Goal: Navigation & Orientation: Find specific page/section

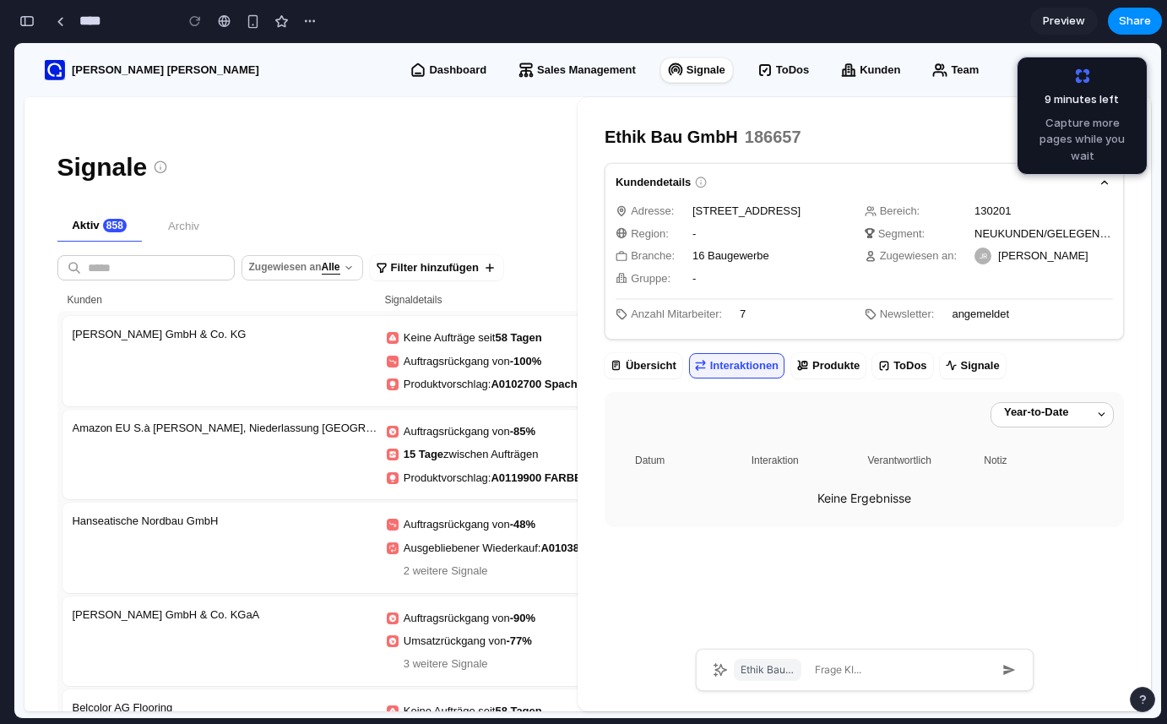
click at [317, 371] on div "[PERSON_NAME] GmbH & Co. KG" at bounding box center [227, 361] width 309 height 70
click at [309, 443] on div "Amazon EU S.à [PERSON_NAME], Niederlassung [GEOGRAPHIC_DATA]" at bounding box center [227, 455] width 309 height 70
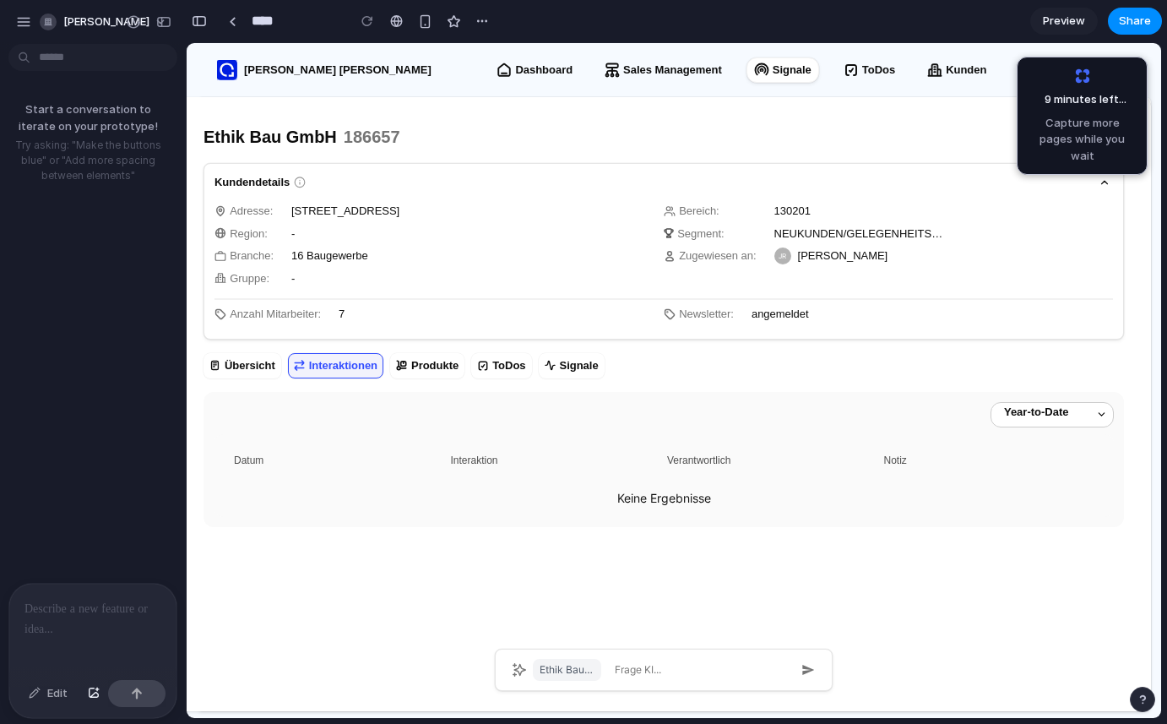
click at [12, 14] on div at bounding box center [7, 362] width 15 height 724
click at [23, 21] on div "button" at bounding box center [23, 21] width 15 height 15
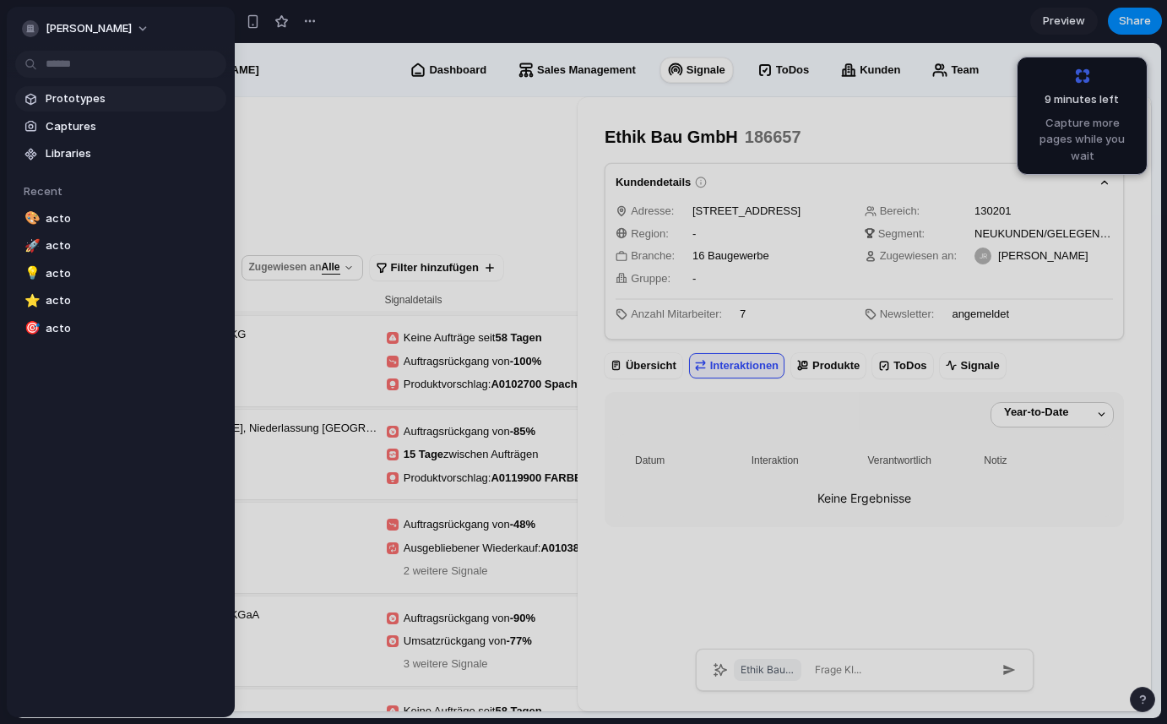
click at [41, 97] on link "Prototypes" at bounding box center [120, 98] width 211 height 25
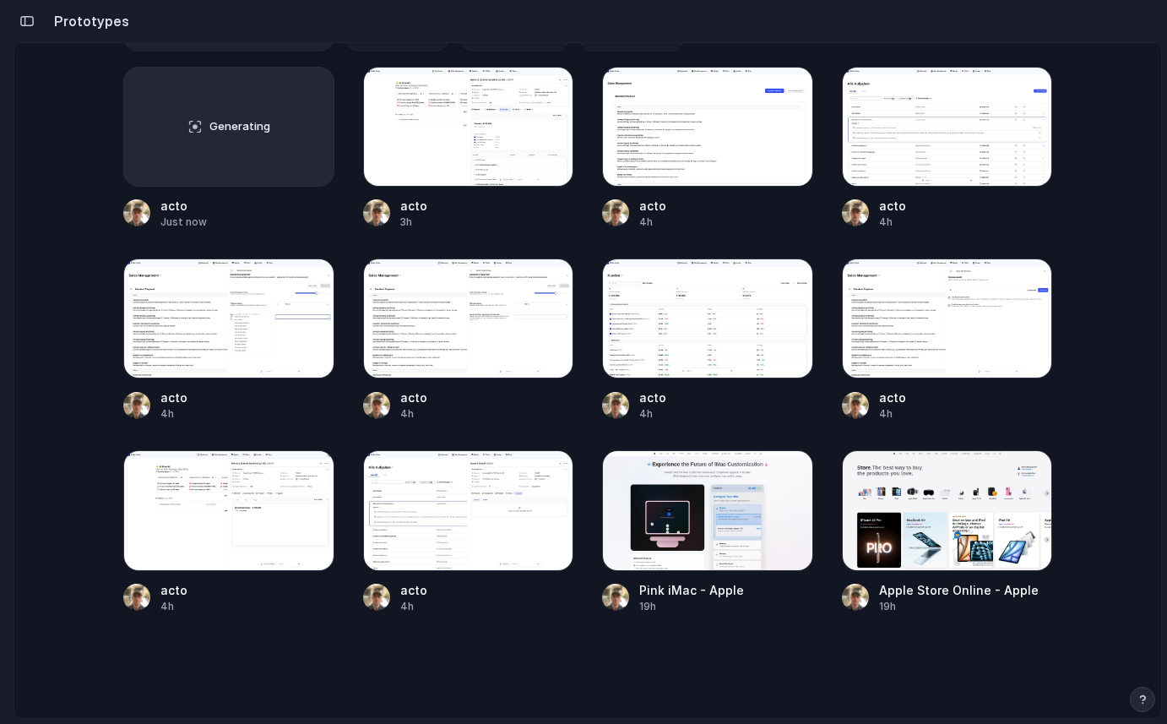
scroll to position [434, 0]
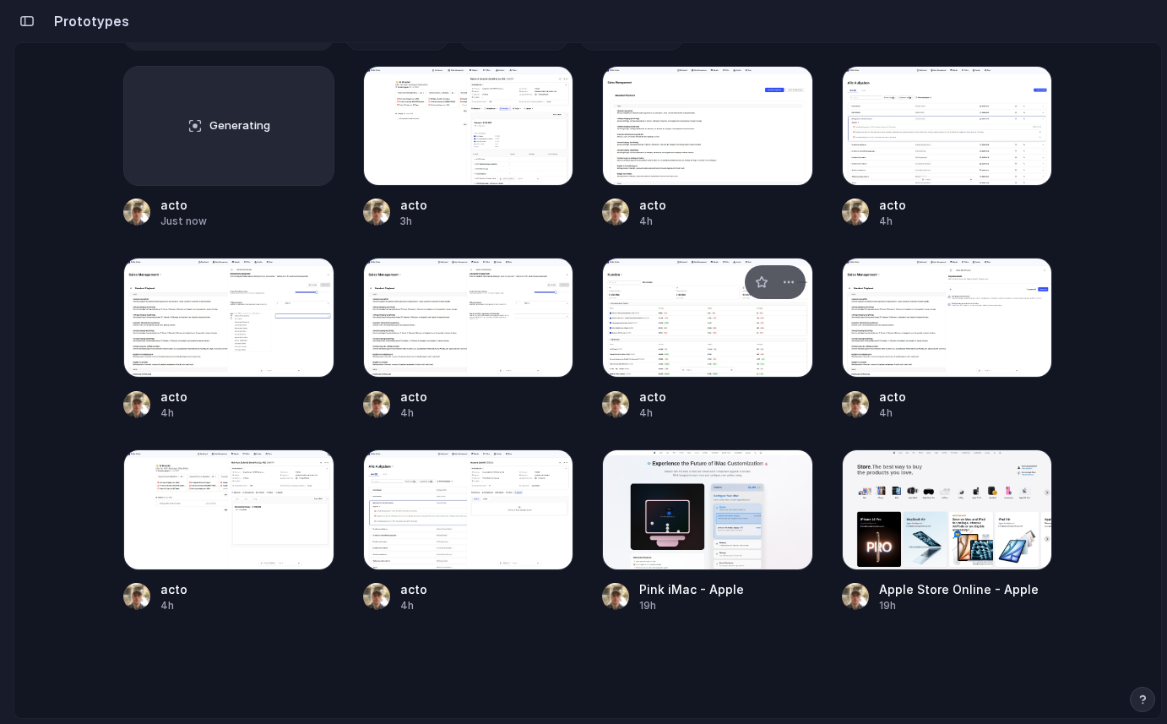
click at [658, 321] on div at bounding box center [707, 318] width 211 height 120
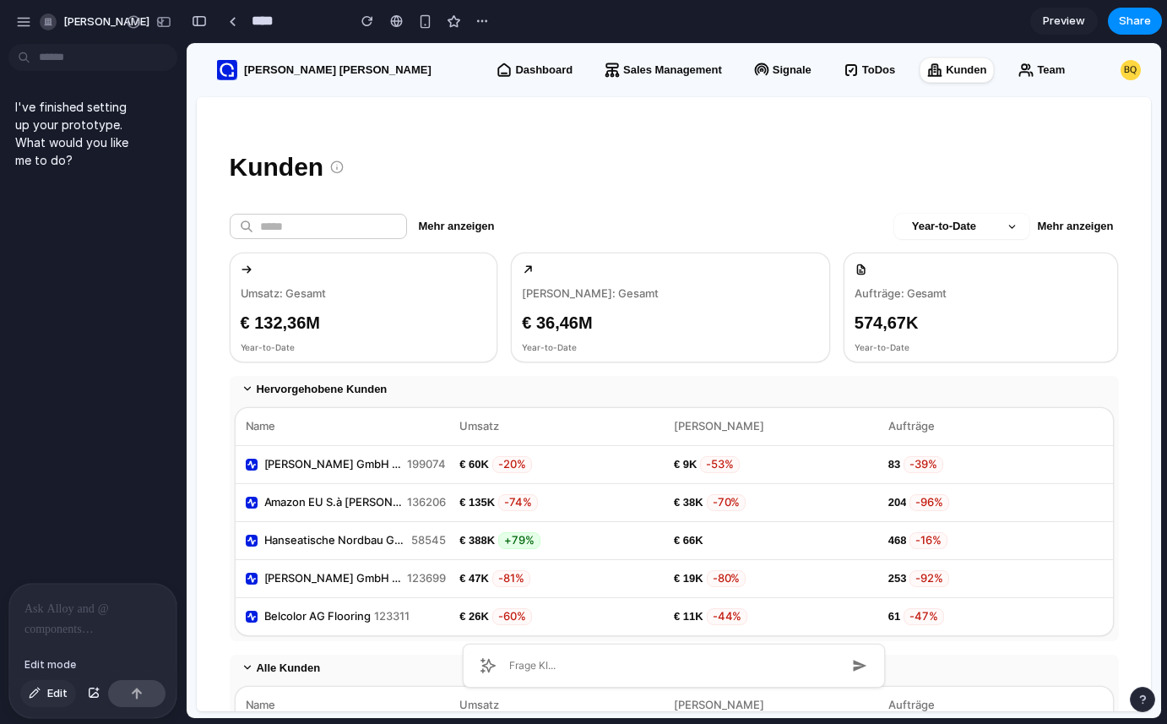
click at [45, 697] on button "Edit" at bounding box center [48, 693] width 56 height 27
click at [24, 23] on div "button" at bounding box center [23, 21] width 15 height 15
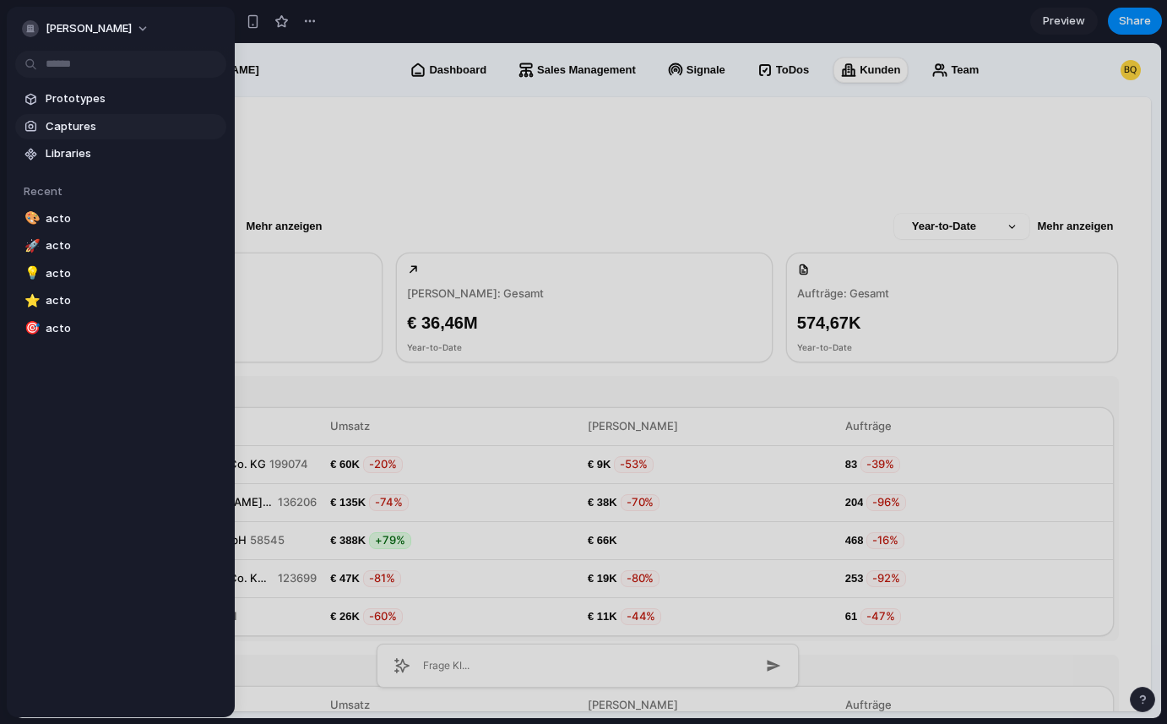
click at [59, 132] on span "Captures" at bounding box center [133, 126] width 174 height 17
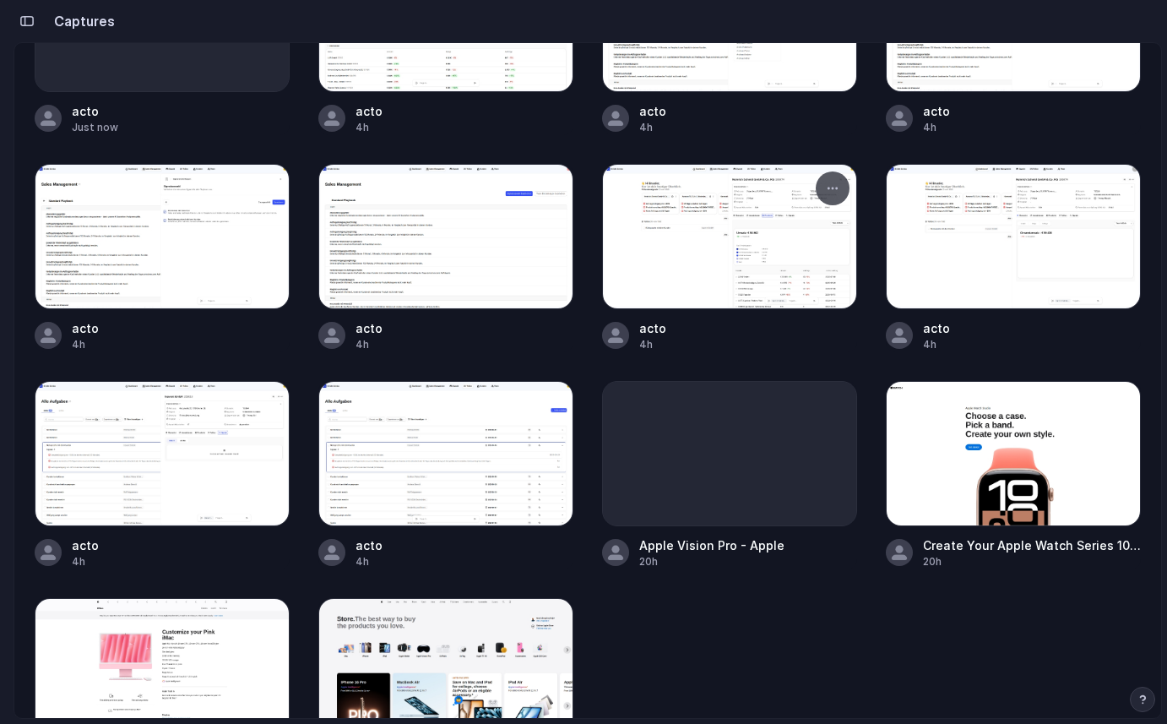
scroll to position [164, 0]
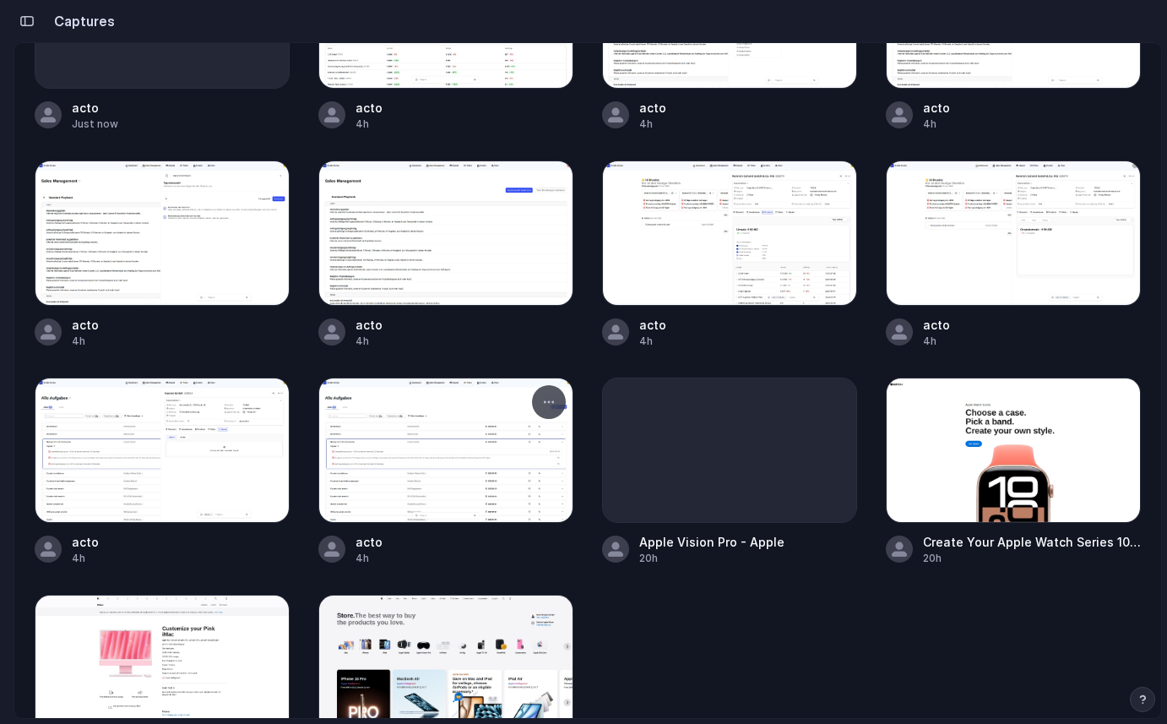
click at [421, 459] on div at bounding box center [445, 450] width 255 height 145
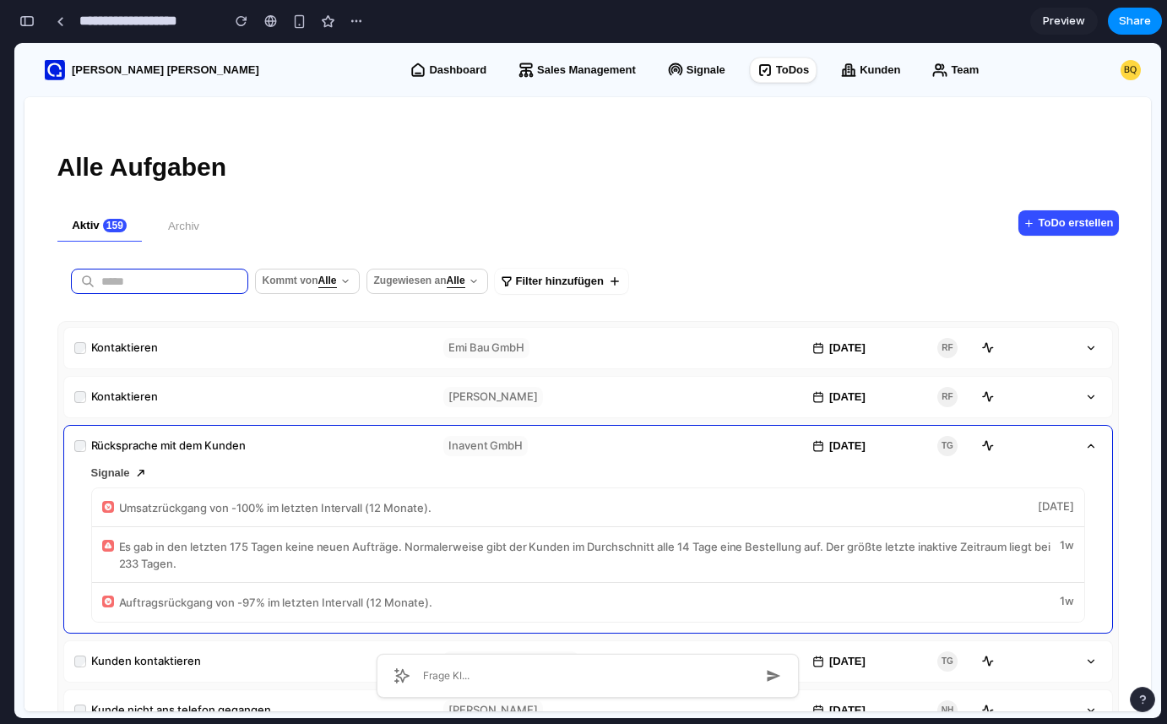
click at [125, 281] on input "text" at bounding box center [174, 281] width 147 height 47
type input "*"
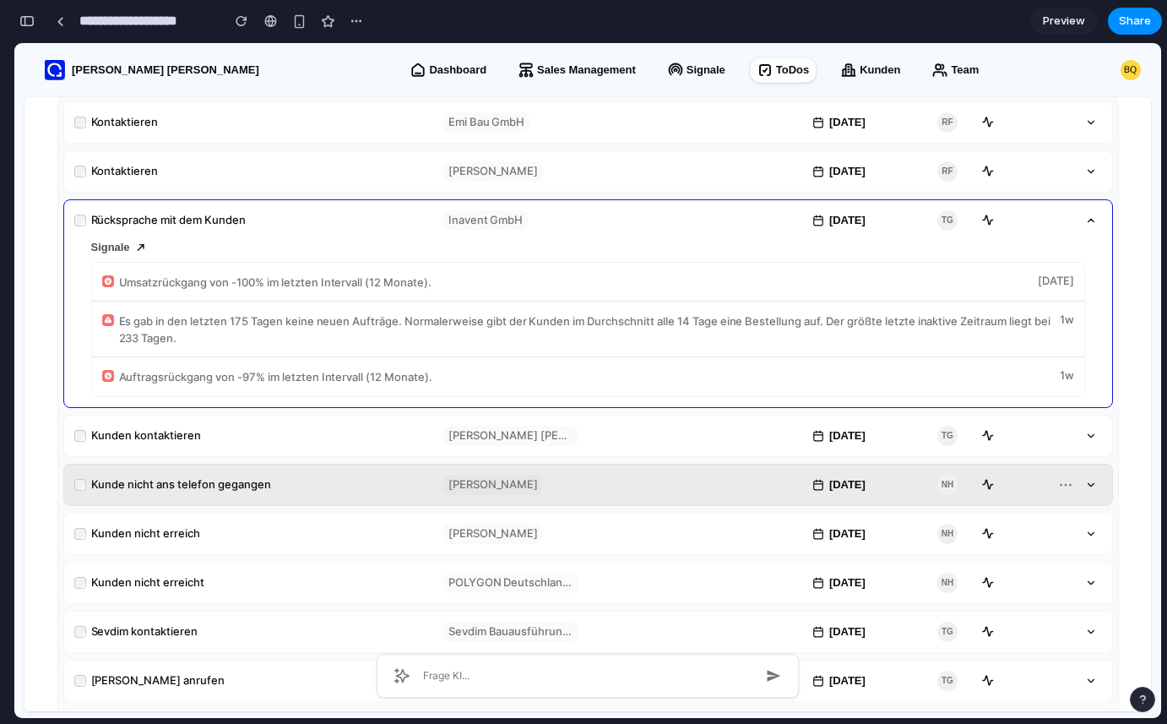
scroll to position [169, 0]
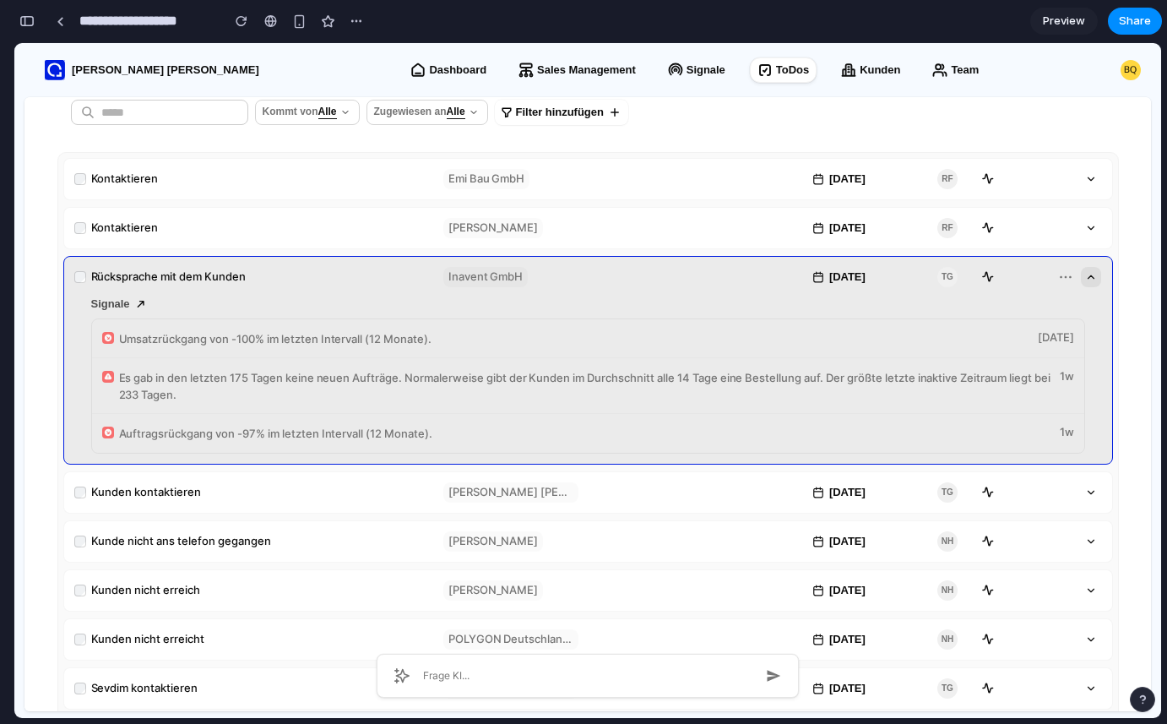
click at [1089, 275] on icon "button" at bounding box center [1092, 276] width 6 height 3
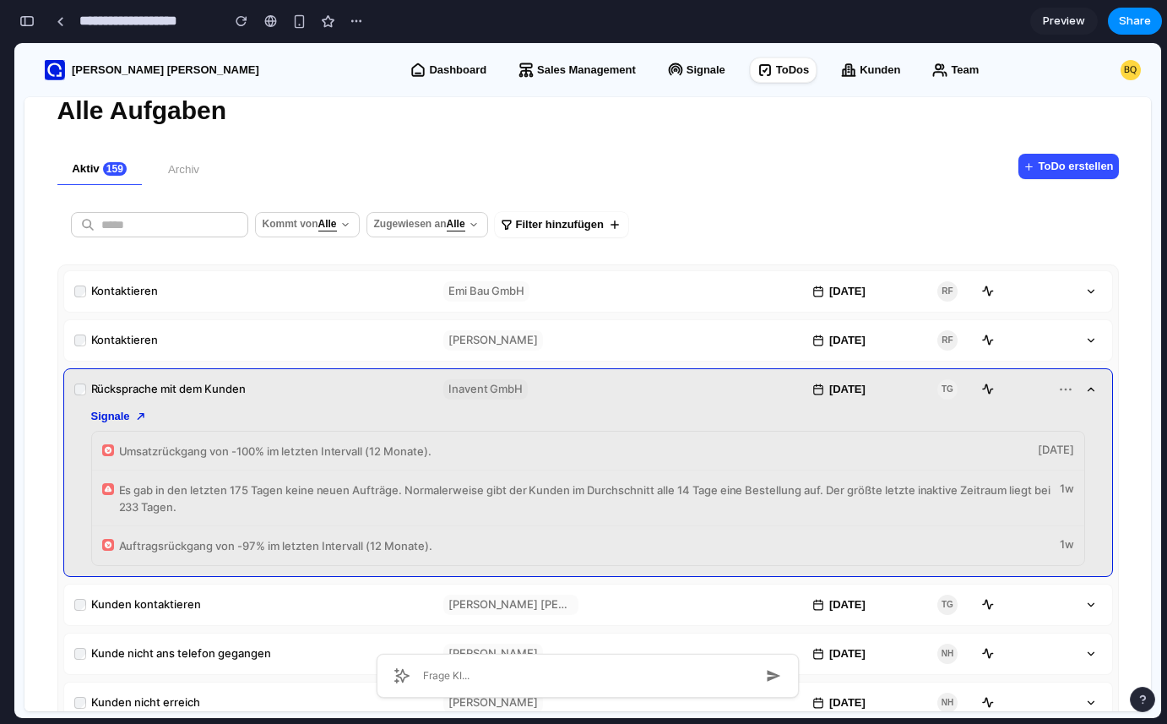
scroll to position [0, 0]
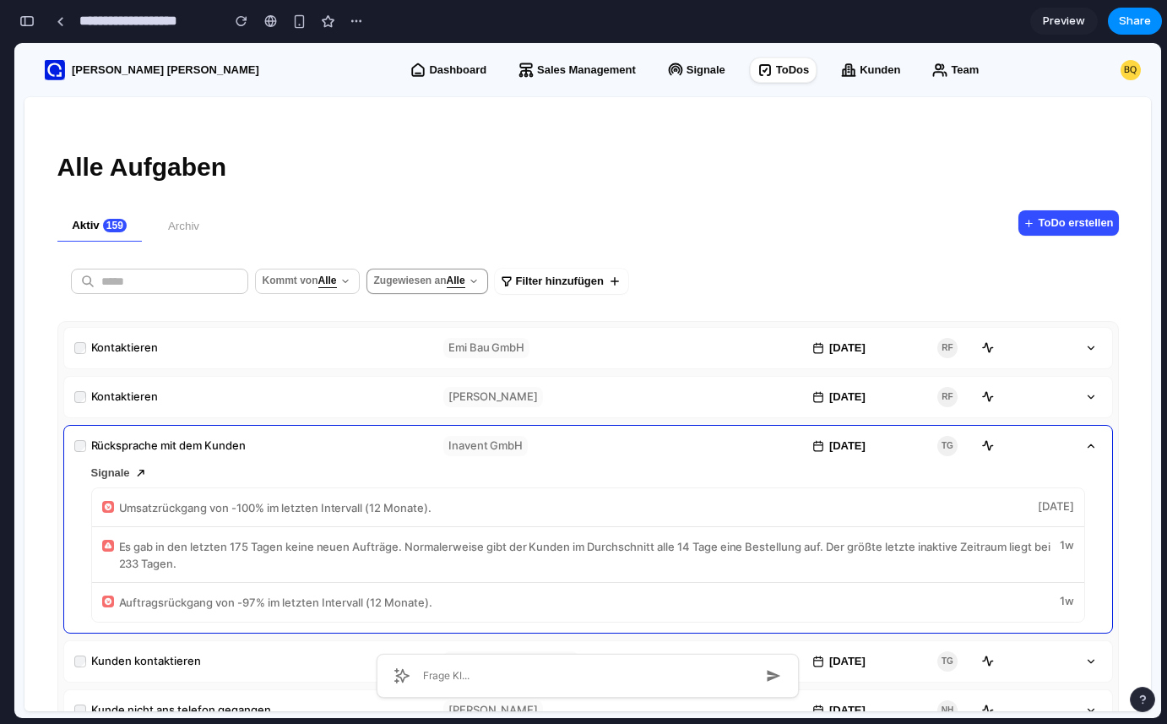
click at [465, 285] on p "Alle" at bounding box center [456, 281] width 19 height 12
click at [337, 280] on p "Alle" at bounding box center [327, 281] width 19 height 12
click at [25, 26] on div "button" at bounding box center [26, 21] width 15 height 12
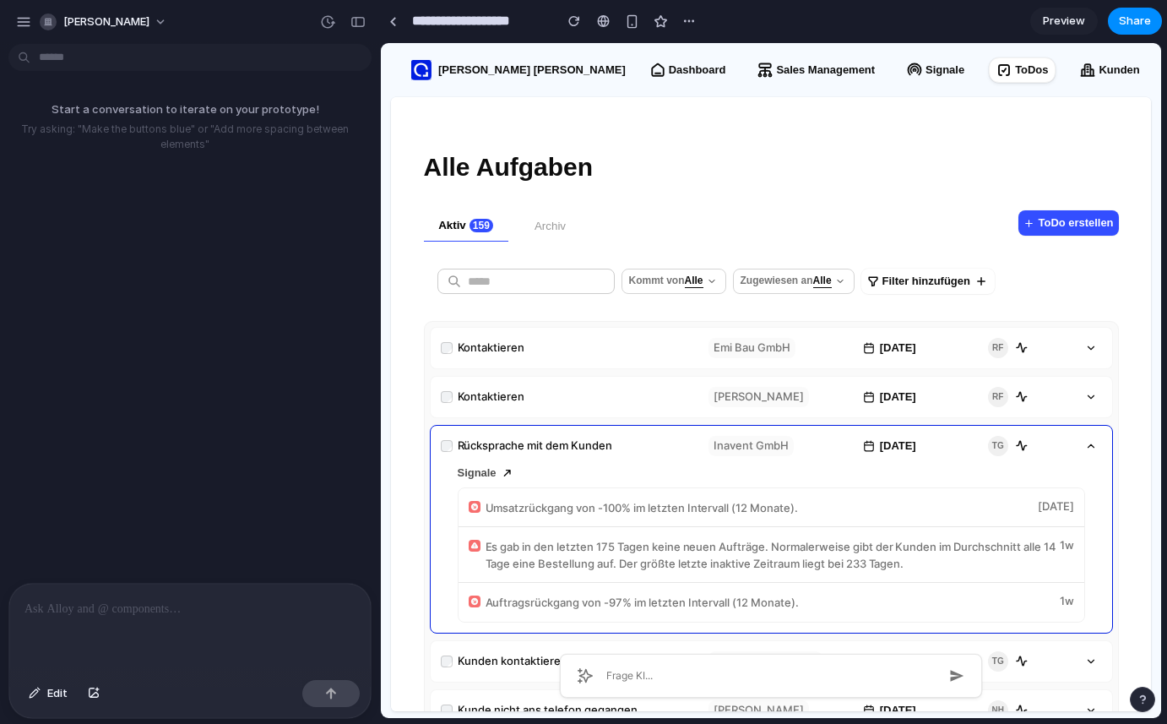
click at [25, 26] on div "button" at bounding box center [23, 21] width 15 height 15
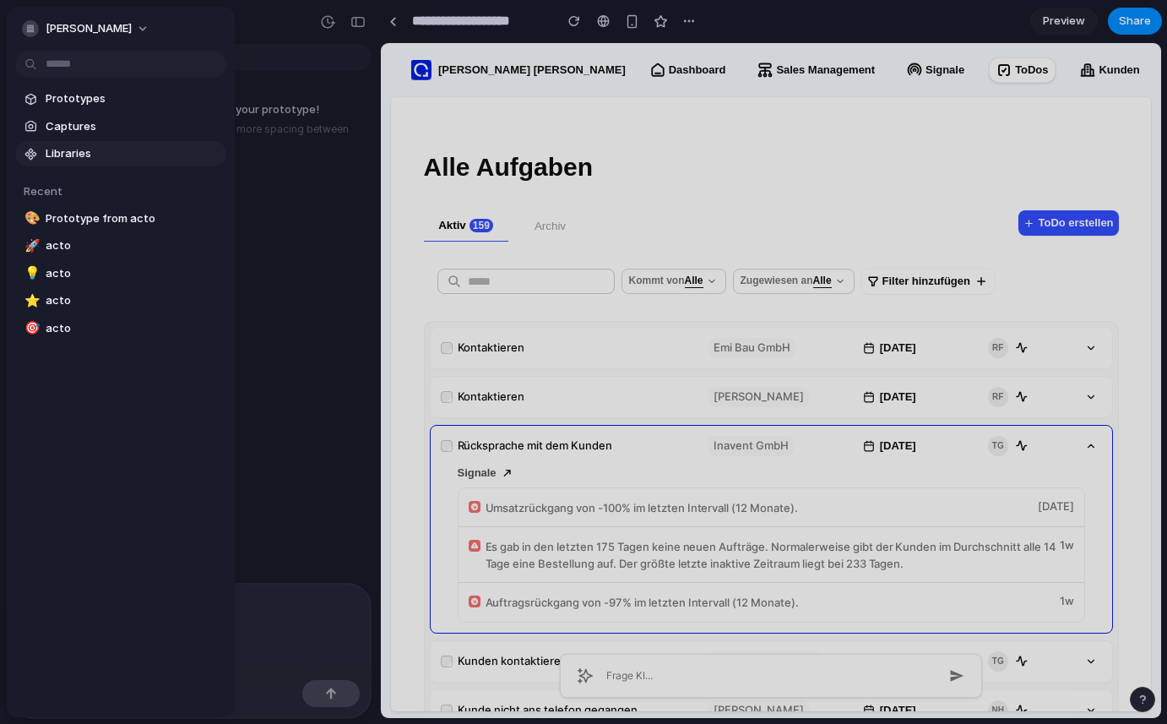
click at [68, 151] on span "Libraries" at bounding box center [133, 153] width 174 height 17
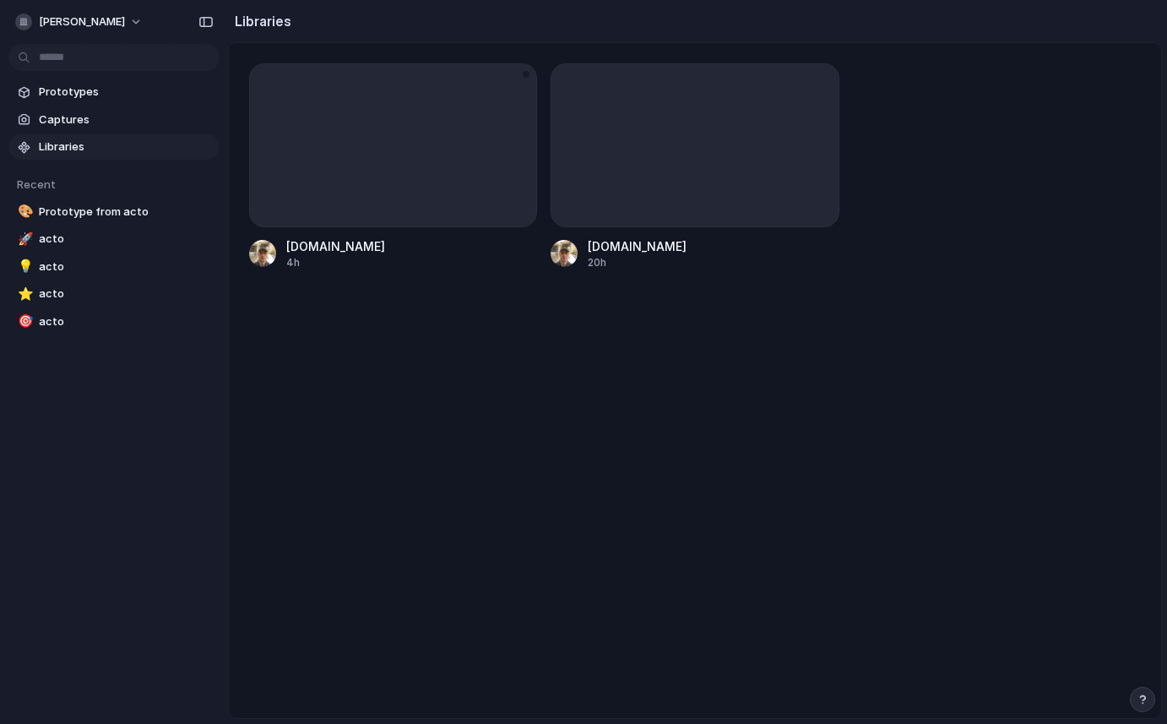
click at [324, 149] on div at bounding box center [393, 145] width 288 height 164
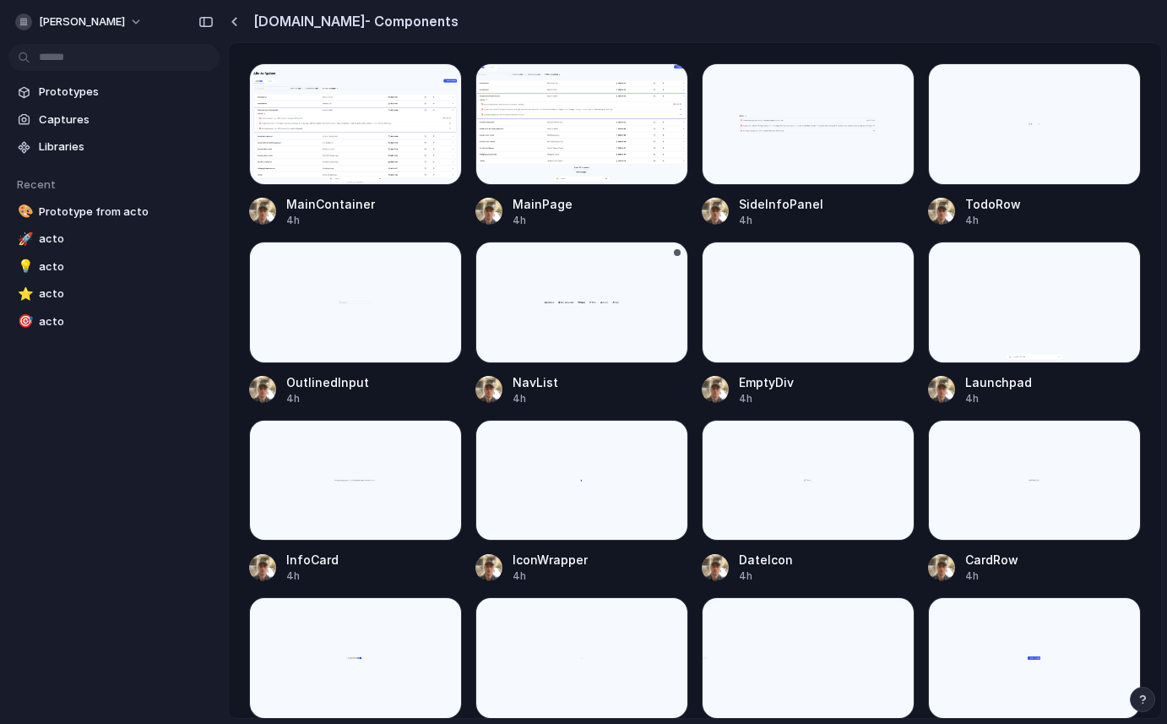
click at [557, 344] on div at bounding box center [582, 303] width 213 height 122
click at [30, 107] on link "Captures" at bounding box center [113, 119] width 211 height 25
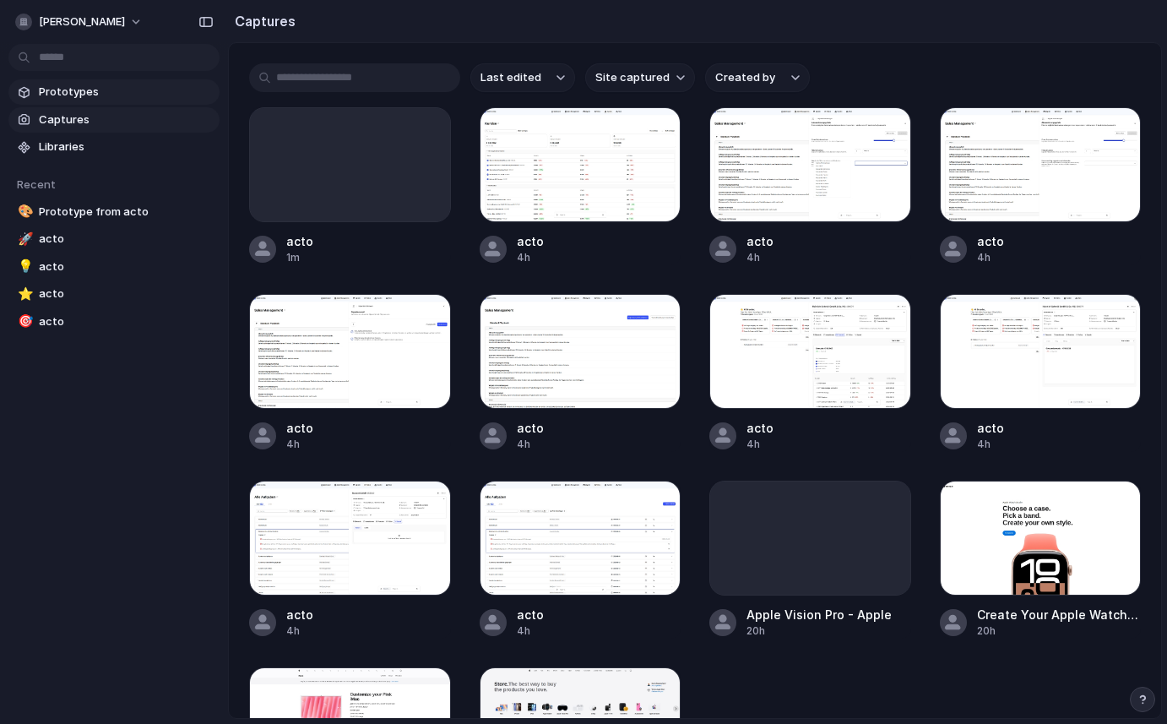
click at [33, 98] on link "Prototypes" at bounding box center [113, 91] width 211 height 25
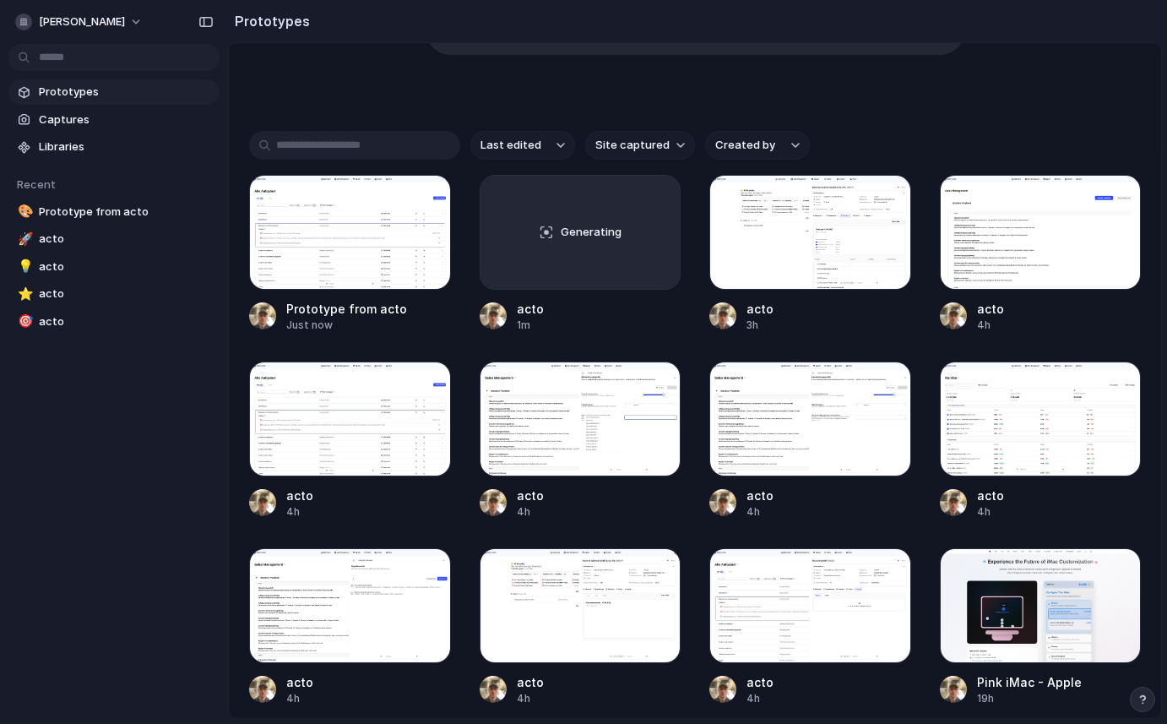
scroll to position [329, 0]
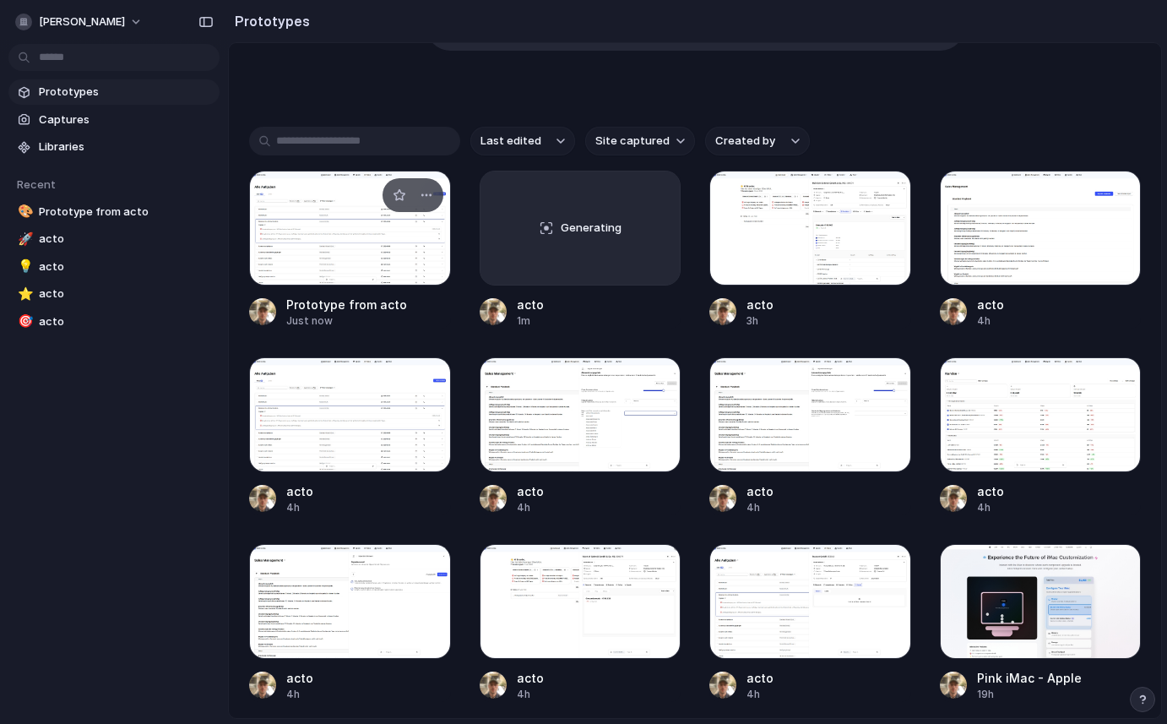
click at [321, 244] on div at bounding box center [350, 228] width 202 height 115
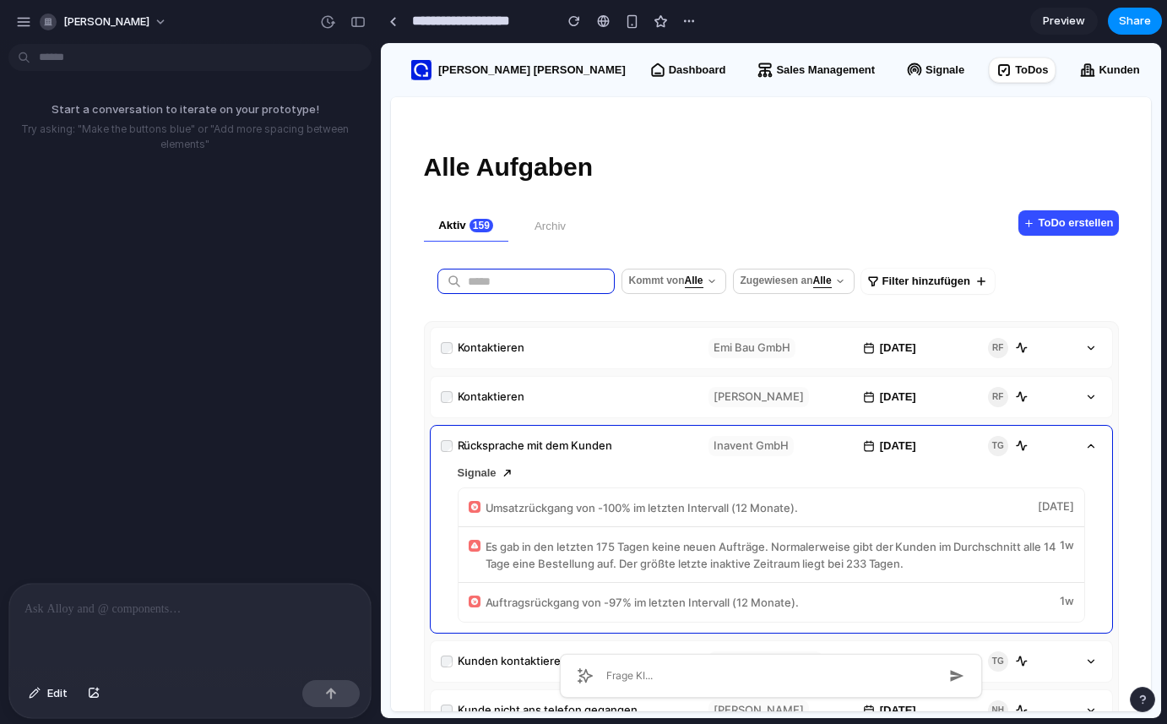
click at [525, 272] on input "text" at bounding box center [541, 281] width 147 height 47
click at [62, 626] on div at bounding box center [190, 629] width 362 height 90
click at [18, 17] on div "button" at bounding box center [23, 21] width 15 height 15
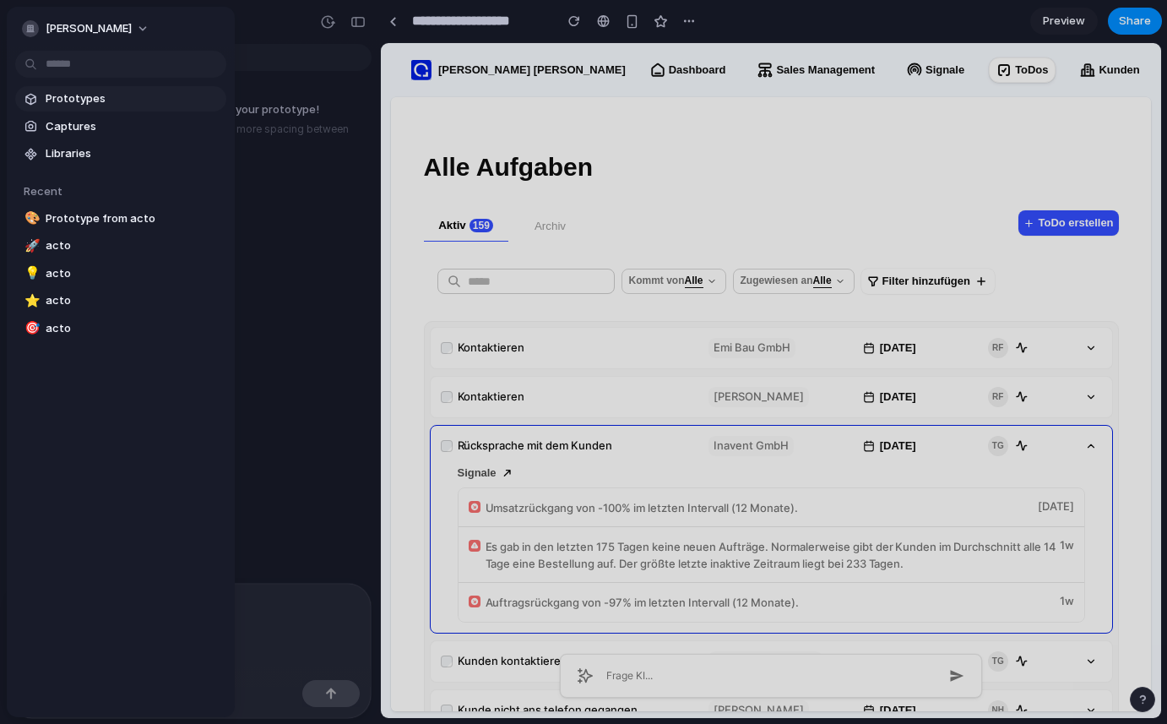
click at [60, 96] on span "Prototypes" at bounding box center [133, 98] width 174 height 17
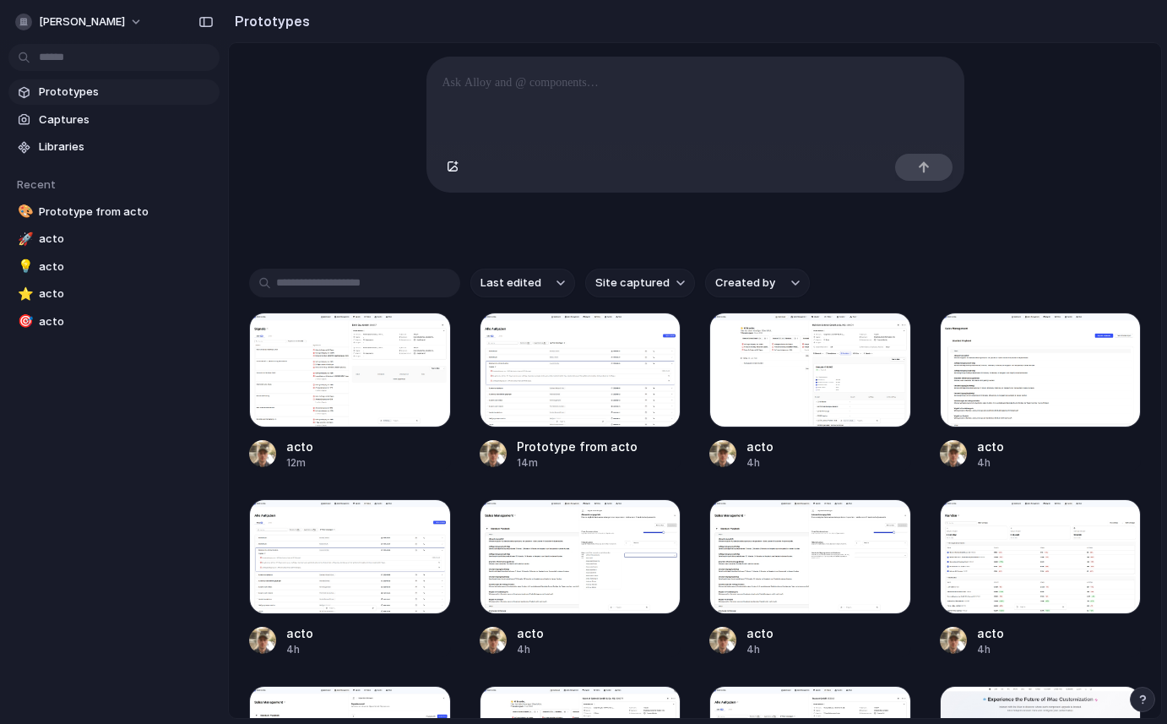
scroll to position [188, 0]
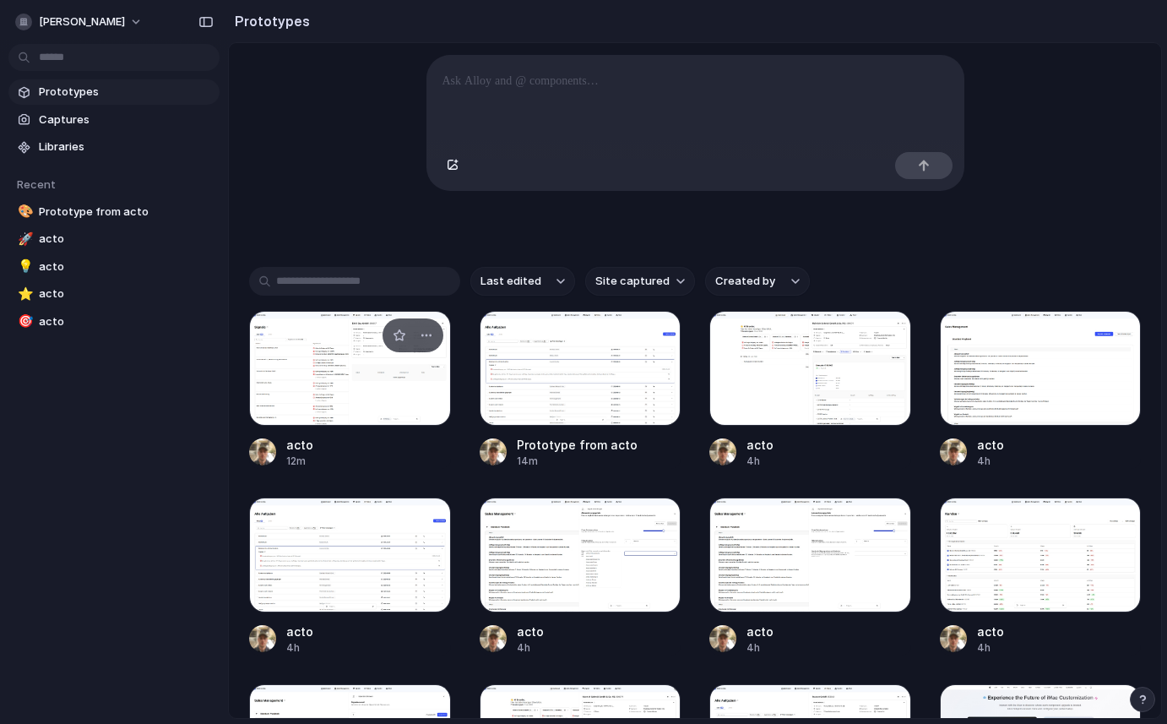
click at [351, 392] on div at bounding box center [350, 368] width 202 height 115
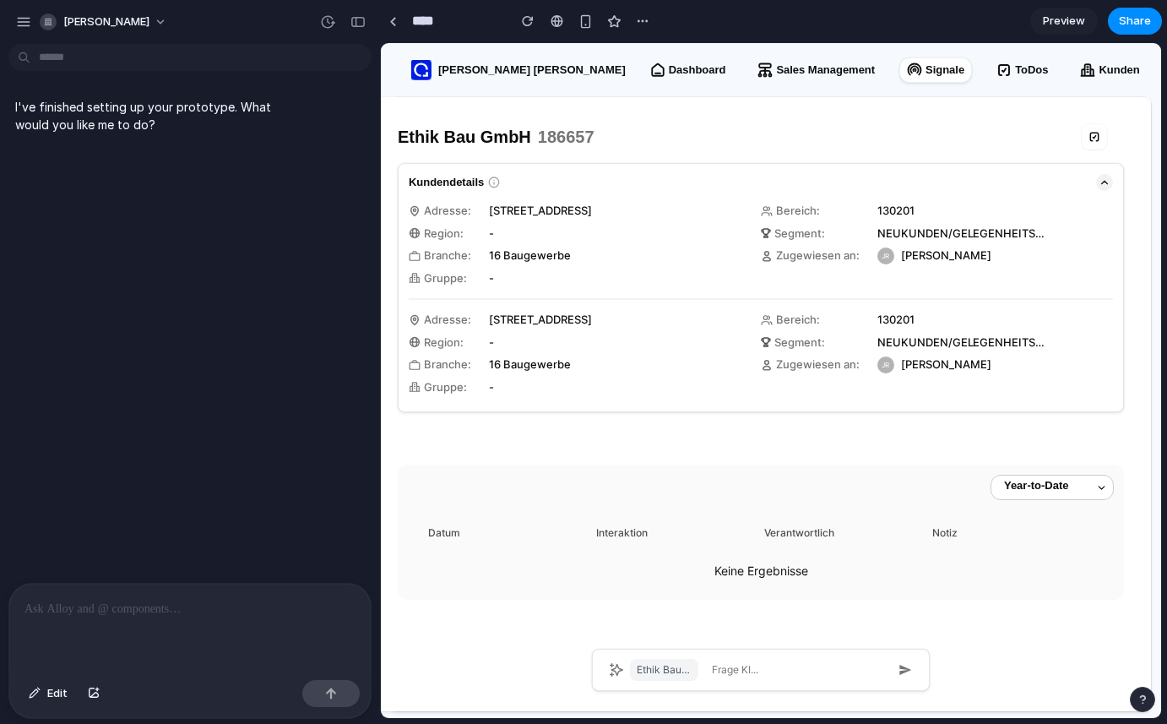
click at [1106, 183] on icon "button" at bounding box center [1105, 183] width 12 height 12
click at [24, 8] on div "[PERSON_NAME]" at bounding box center [95, 21] width 160 height 27
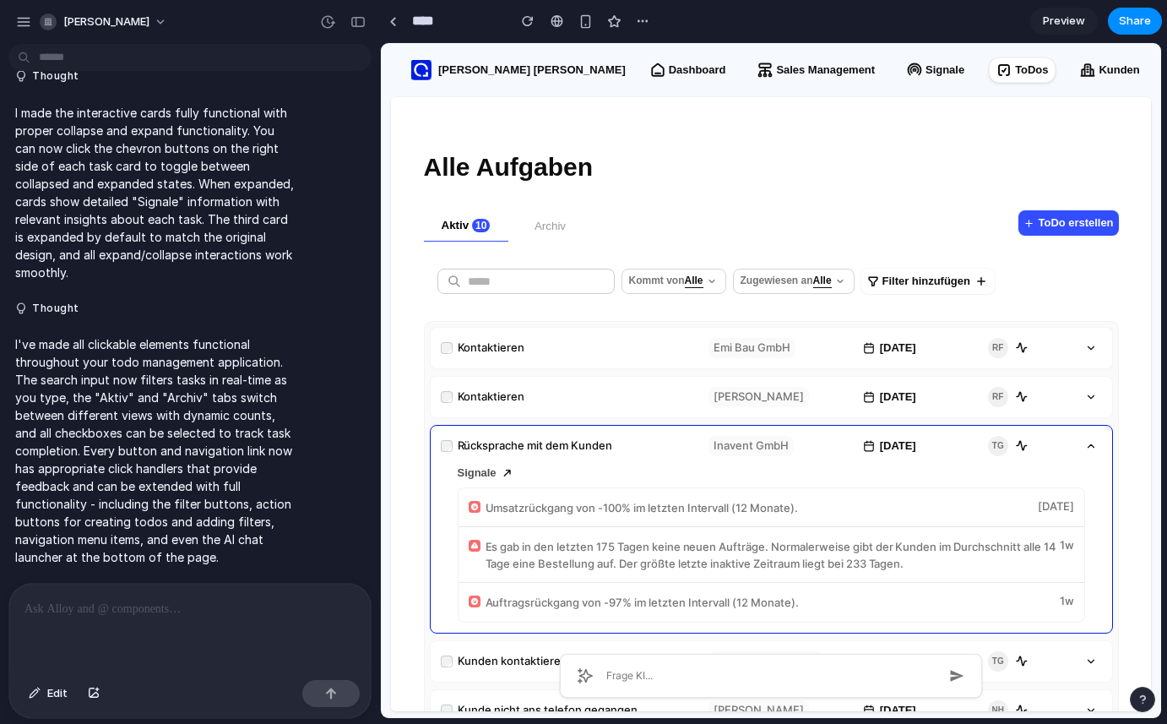
scroll to position [318, 0]
